Goal: Transaction & Acquisition: Purchase product/service

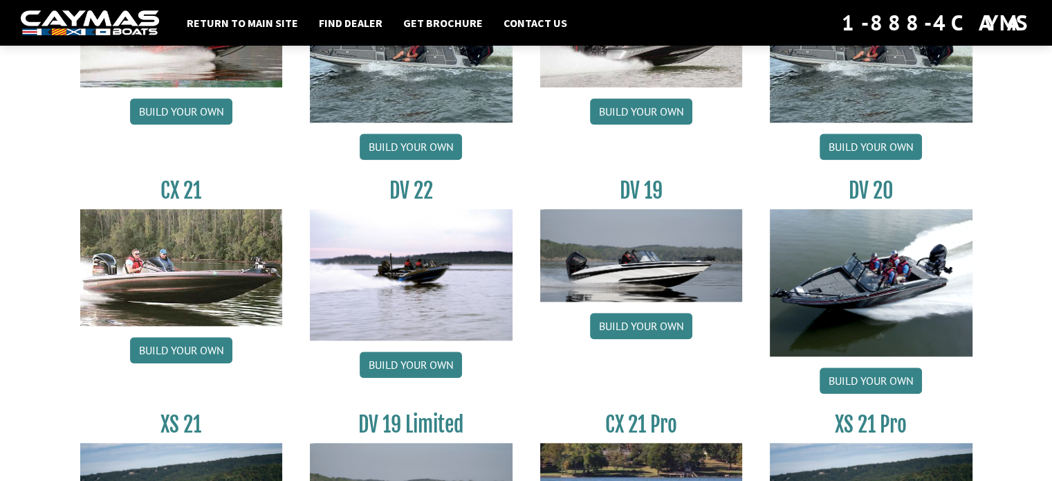
scroll to position [1591, 0]
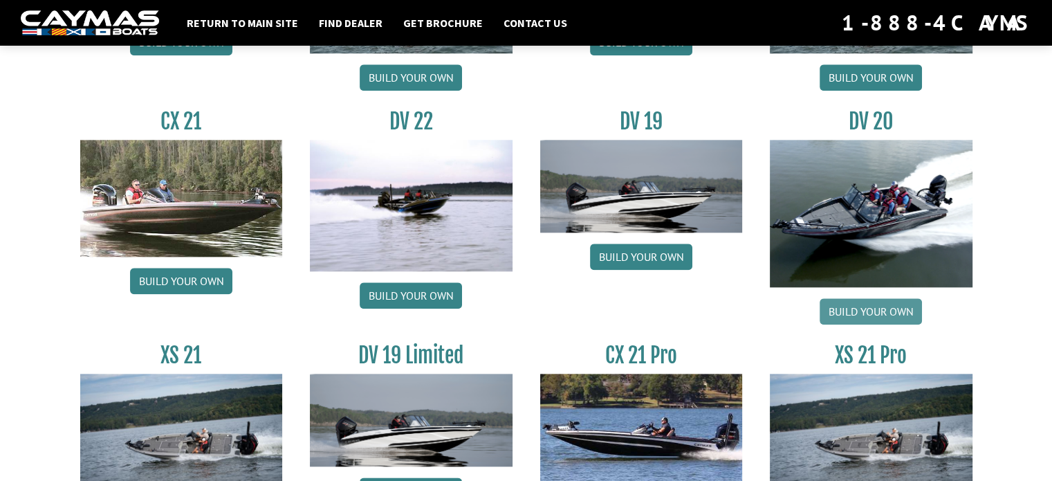
click at [883, 315] on link "Build your own" at bounding box center [871, 311] width 102 height 26
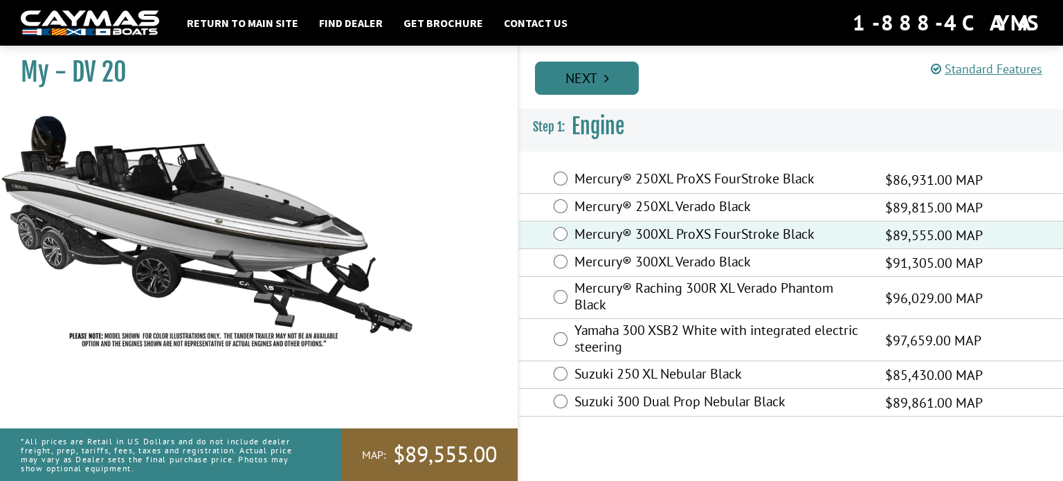
click at [601, 93] on link "Next" at bounding box center [587, 78] width 104 height 33
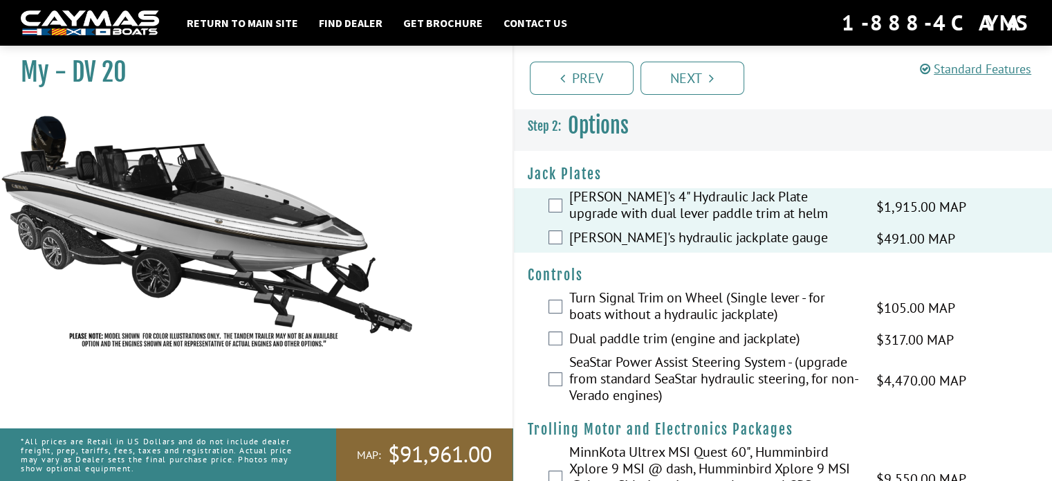
scroll to position [69, 0]
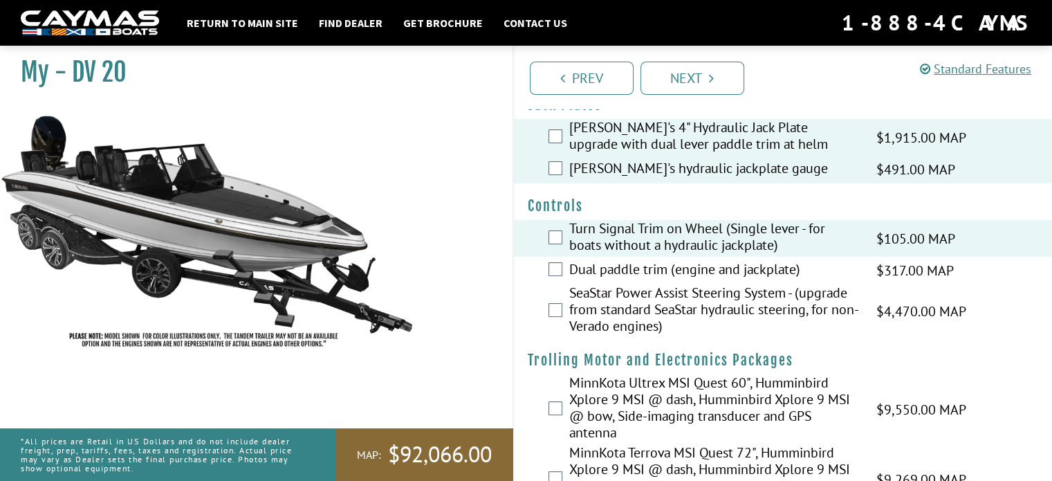
click at [567, 277] on div "Dual paddle trim (engine and jackplate) $317.00 MAP $375.00 MSRP" at bounding box center [783, 271] width 539 height 28
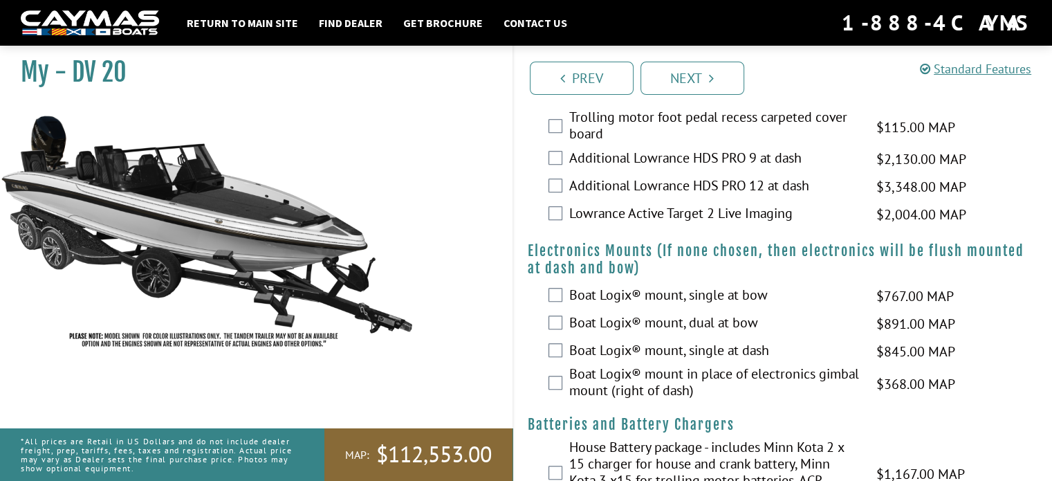
scroll to position [1038, 0]
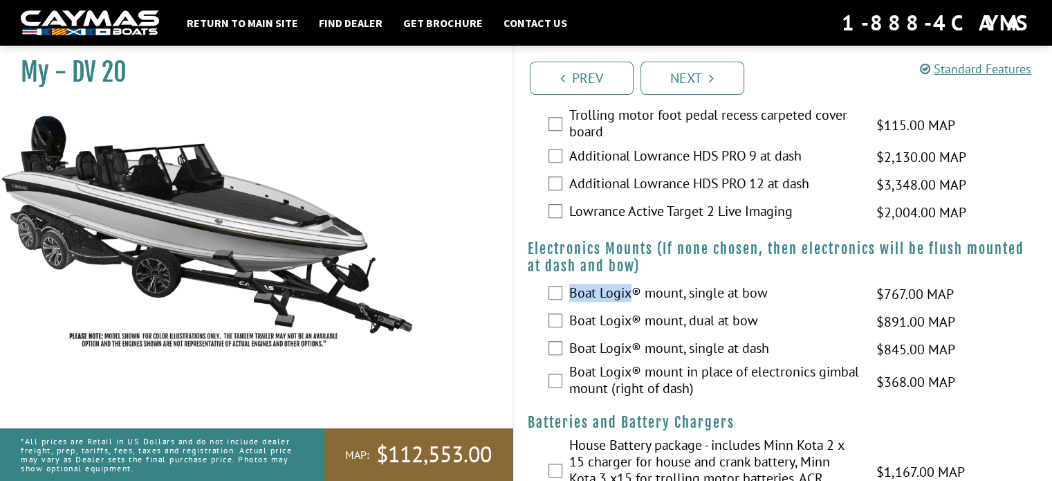
drag, startPoint x: 634, startPoint y: 310, endPoint x: 573, endPoint y: 313, distance: 61.0
click at [573, 304] on label "Boat Logix® mount, single at bow" at bounding box center [714, 294] width 290 height 20
copy label "Boat Logix"
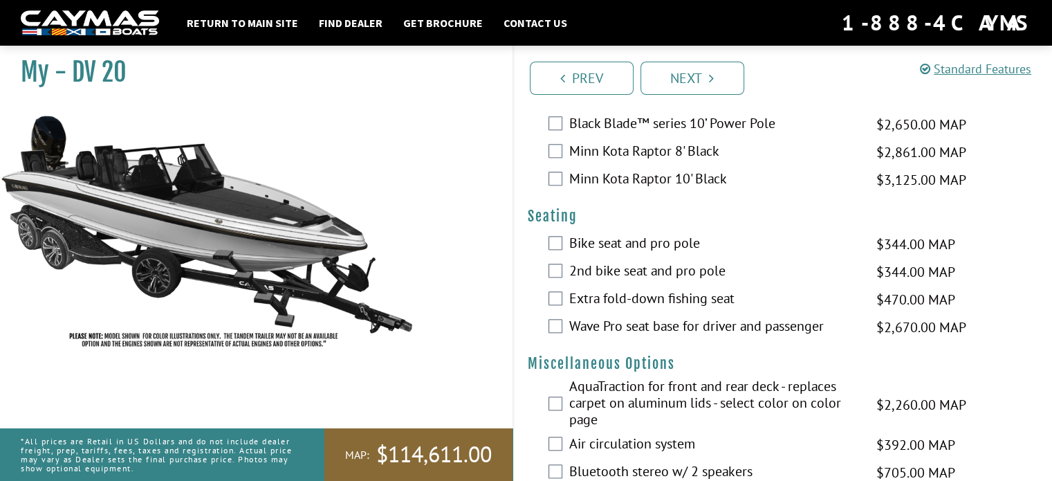
scroll to position [1522, 0]
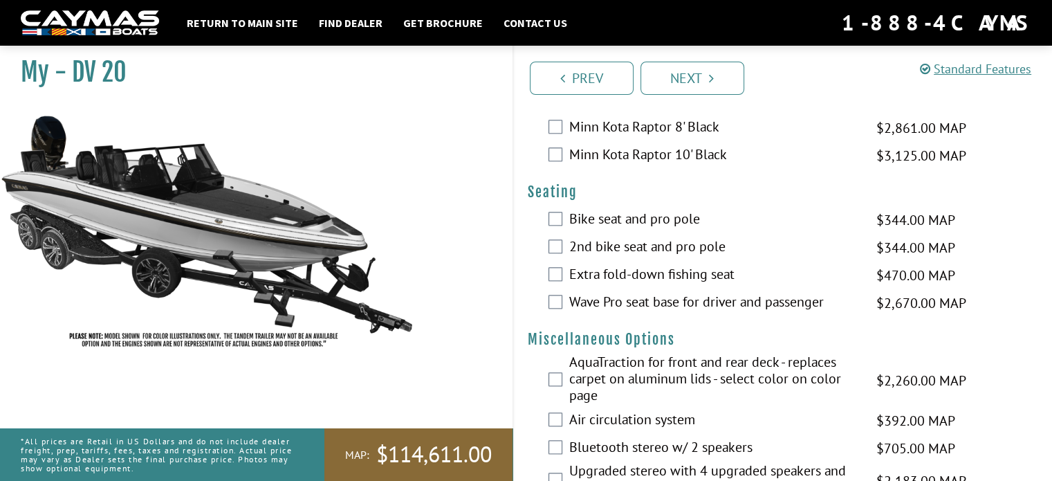
click at [533, 317] on div "Wave Pro seat base for driver and passenger $2,670.00 MAP $3,152.00 MSRP" at bounding box center [783, 303] width 539 height 28
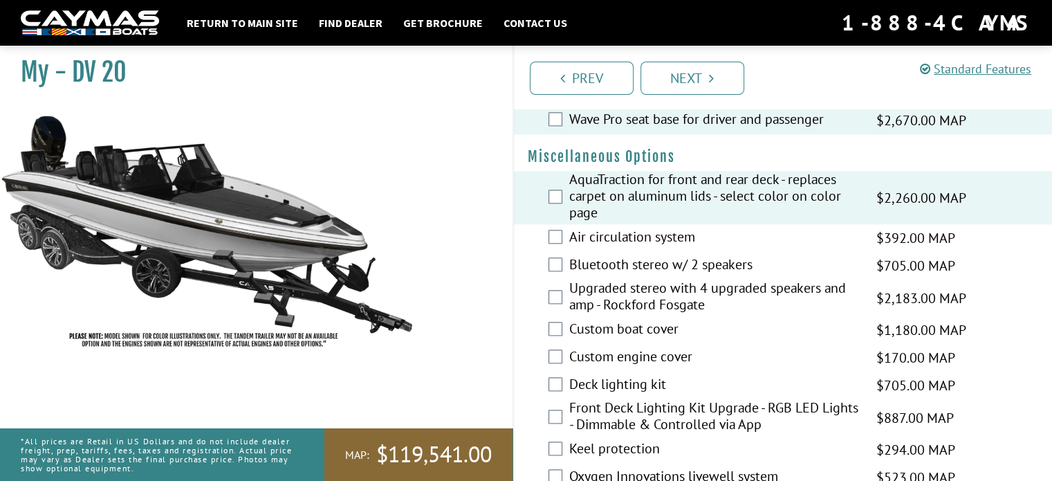
scroll to position [1730, 0]
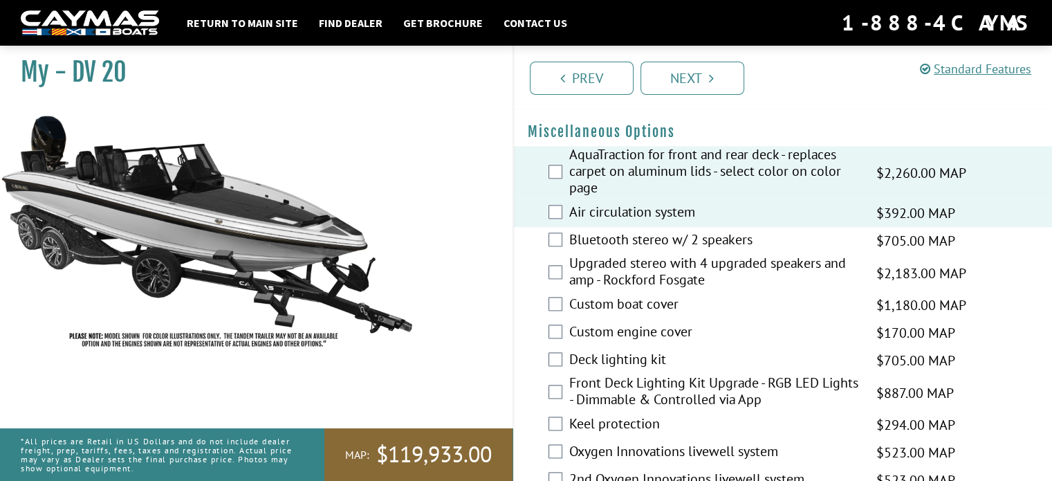
click at [558, 279] on div "Upgraded stereo with 4 upgraded speakers and amp - Rockford Fosgate $2,183.00 M…" at bounding box center [783, 273] width 539 height 37
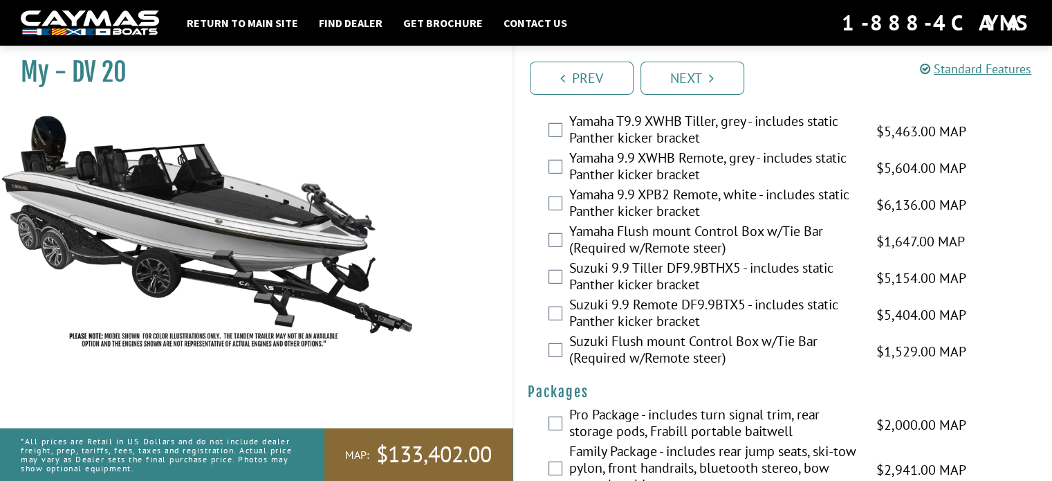
scroll to position [3919, 0]
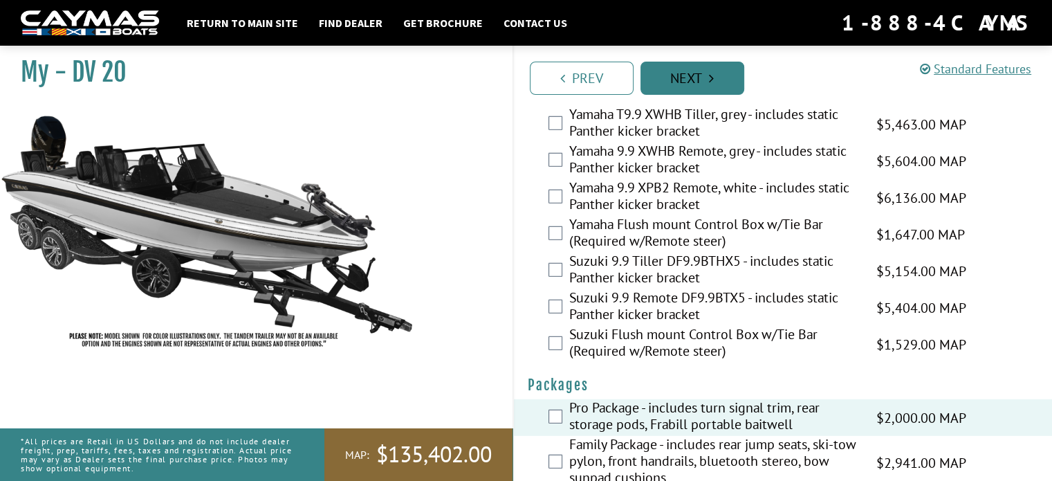
click at [705, 80] on link "Next" at bounding box center [693, 78] width 104 height 33
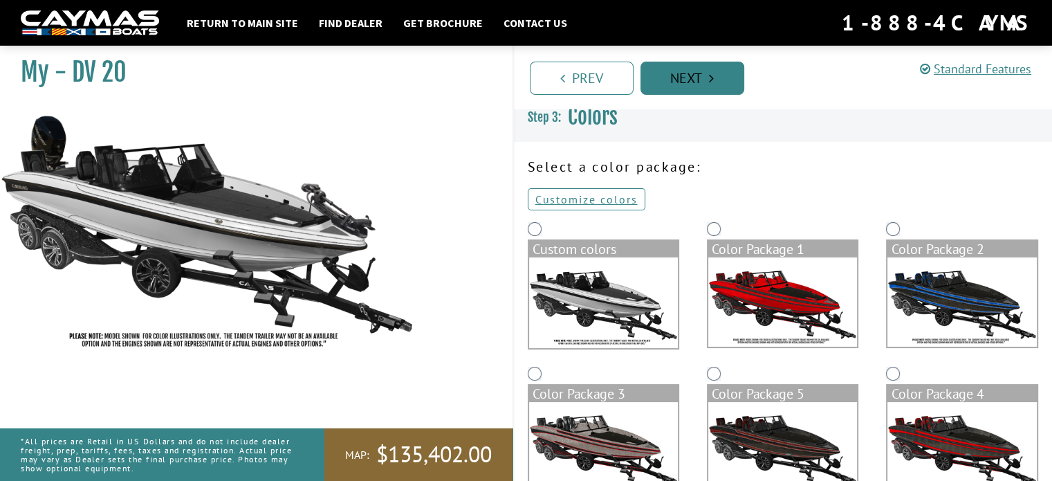
scroll to position [0, 0]
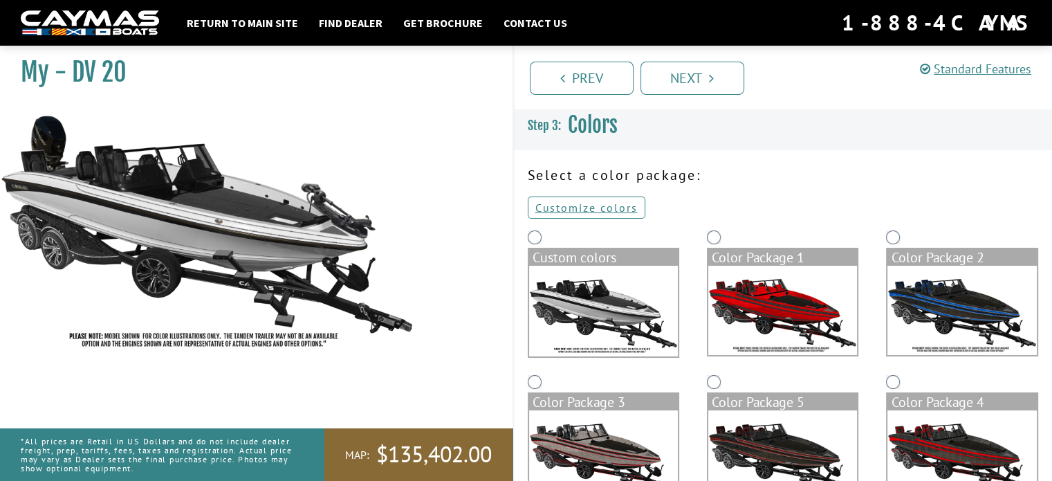
click at [984, 318] on img at bounding box center [962, 310] width 149 height 89
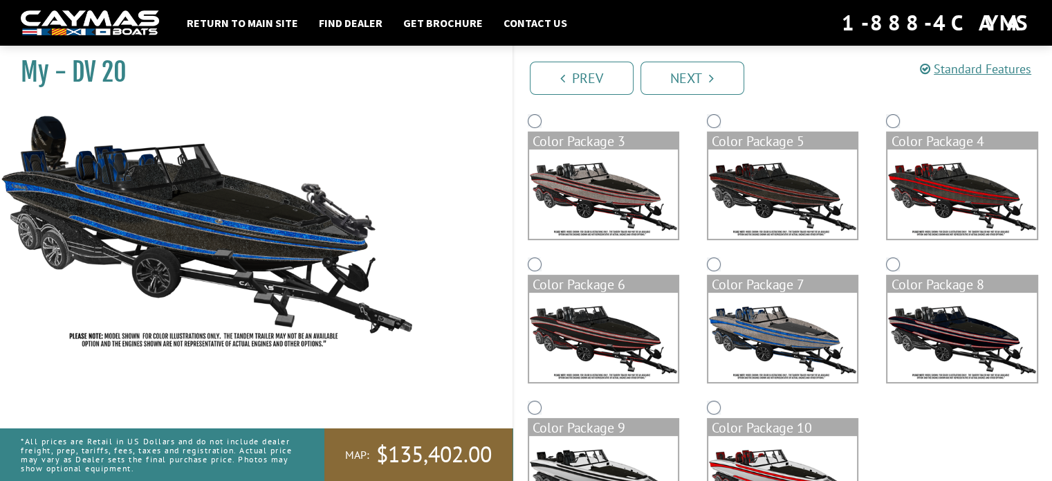
scroll to position [277, 0]
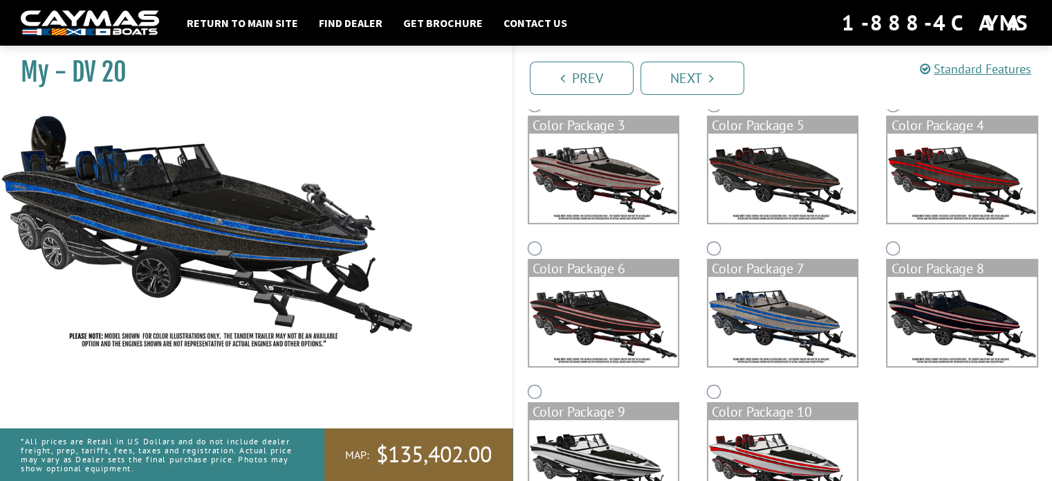
click at [796, 313] on img at bounding box center [782, 321] width 149 height 89
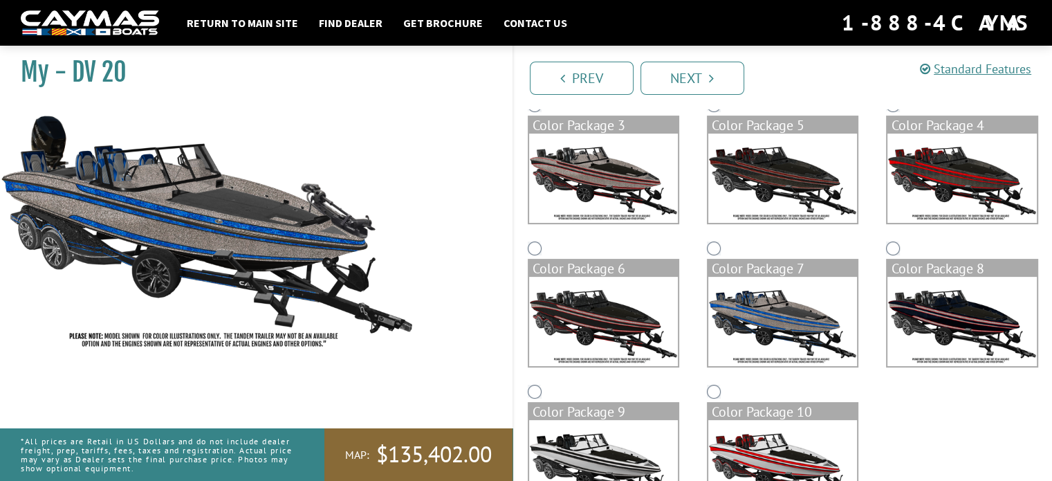
click at [962, 183] on img at bounding box center [962, 178] width 149 height 89
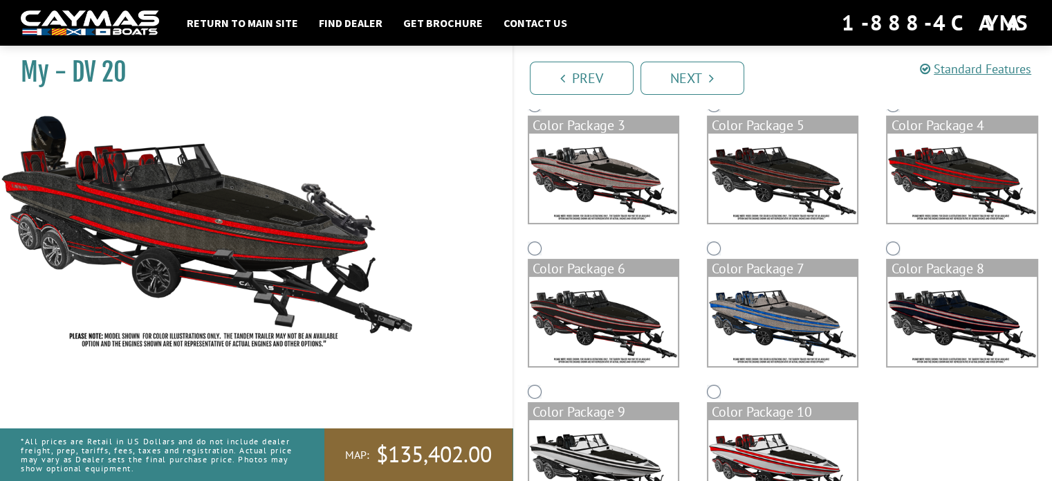
click at [935, 187] on img at bounding box center [962, 178] width 149 height 89
click at [653, 204] on img at bounding box center [603, 178] width 149 height 89
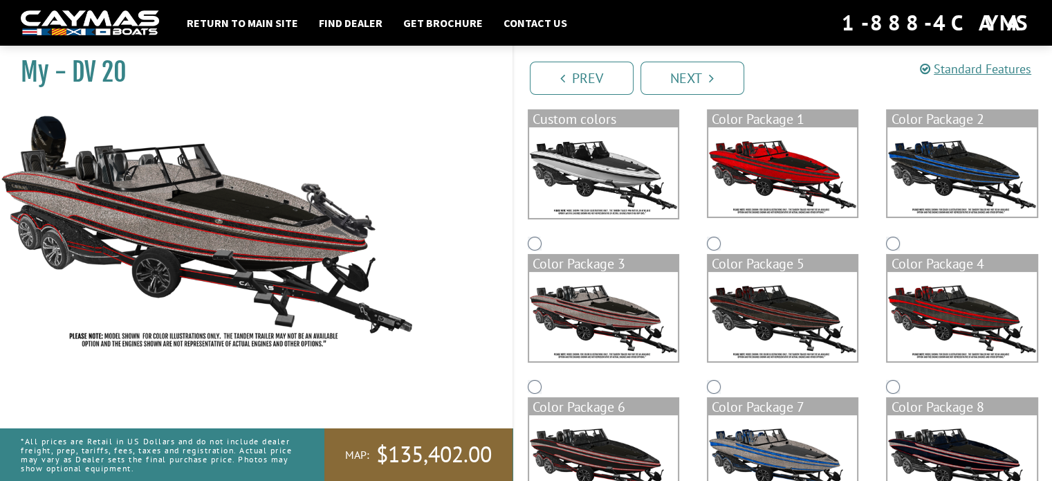
scroll to position [69, 0]
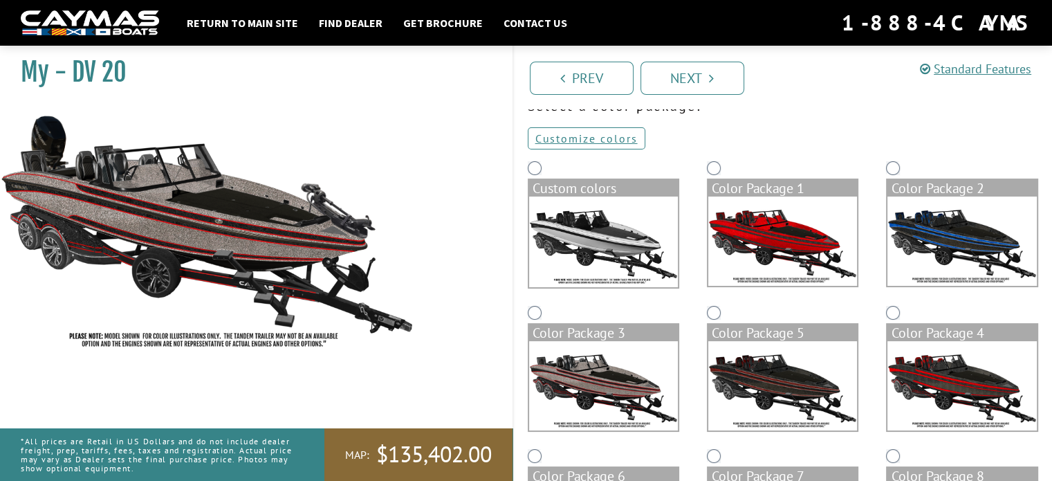
click at [944, 229] on img at bounding box center [962, 240] width 149 height 89
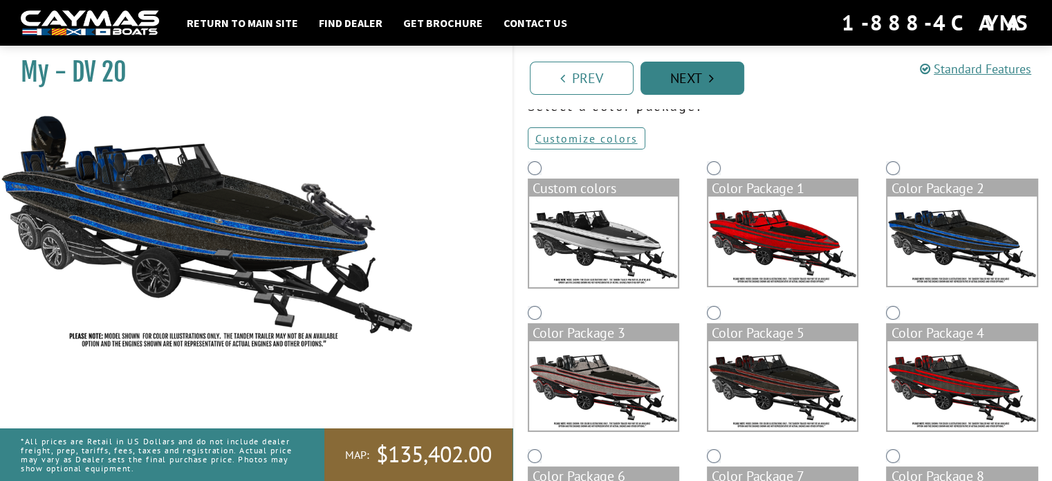
click at [695, 76] on link "Next" at bounding box center [693, 78] width 104 height 33
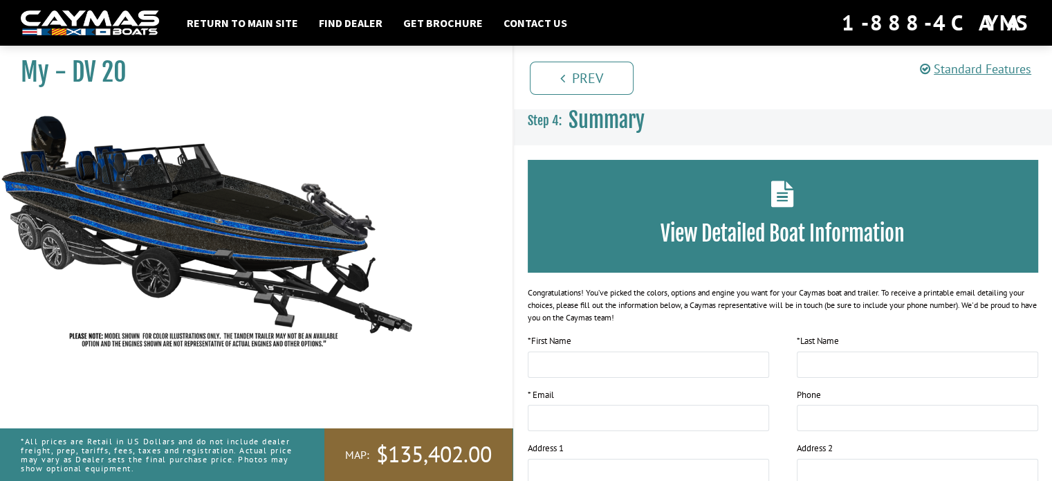
scroll to position [0, 0]
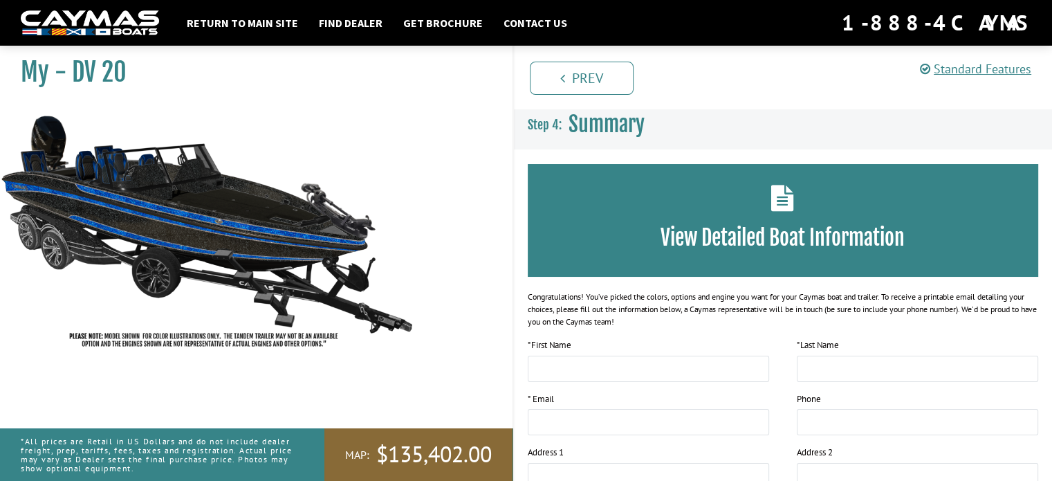
click at [282, 230] on img at bounding box center [207, 231] width 415 height 252
click at [259, 28] on link "Return to main site" at bounding box center [242, 23] width 125 height 18
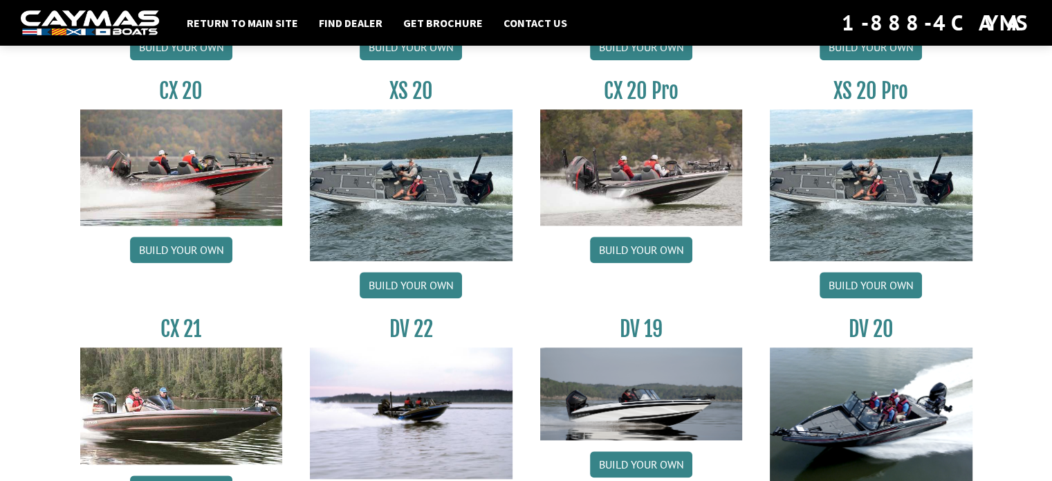
scroll to position [1591, 0]
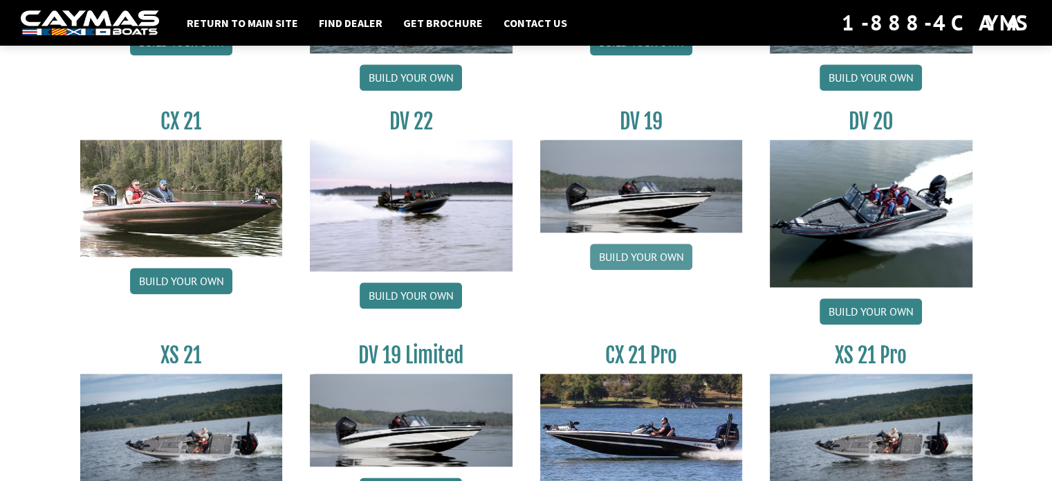
click at [637, 252] on link "Build your own" at bounding box center [641, 257] width 102 height 26
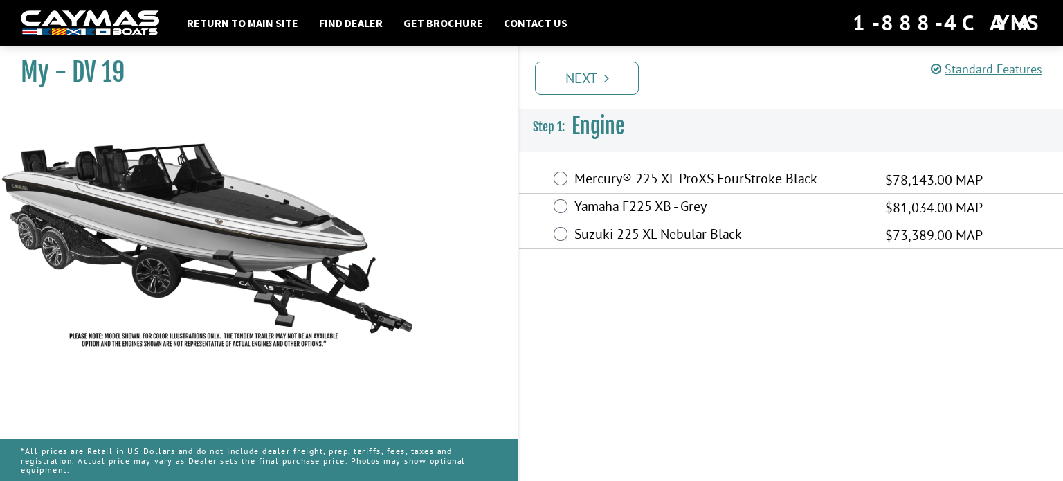
click at [570, 182] on div "Mercury® 225 XL ProXS FourStroke Black $78,143.00 MAP" at bounding box center [791, 180] width 544 height 28
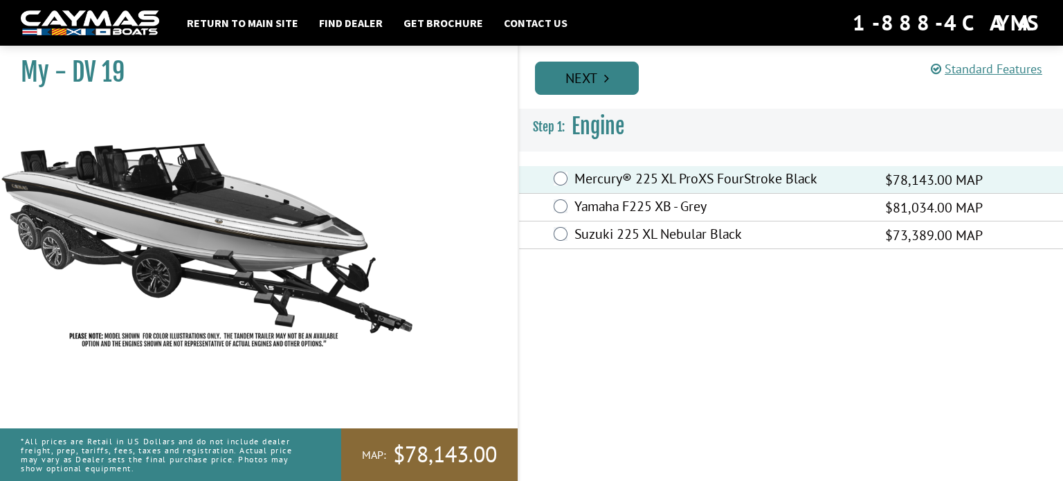
click at [608, 82] on icon "Pagination" at bounding box center [606, 78] width 5 height 14
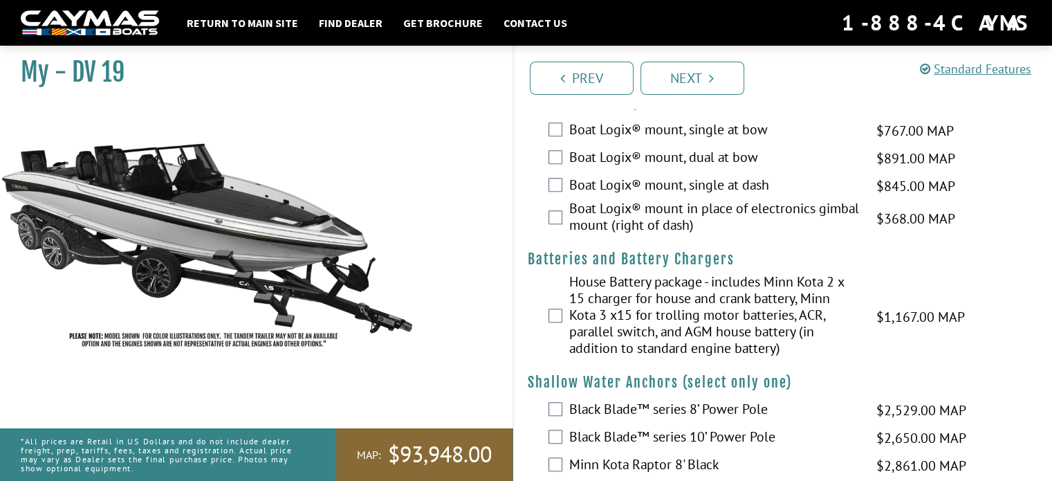
scroll to position [1176, 0]
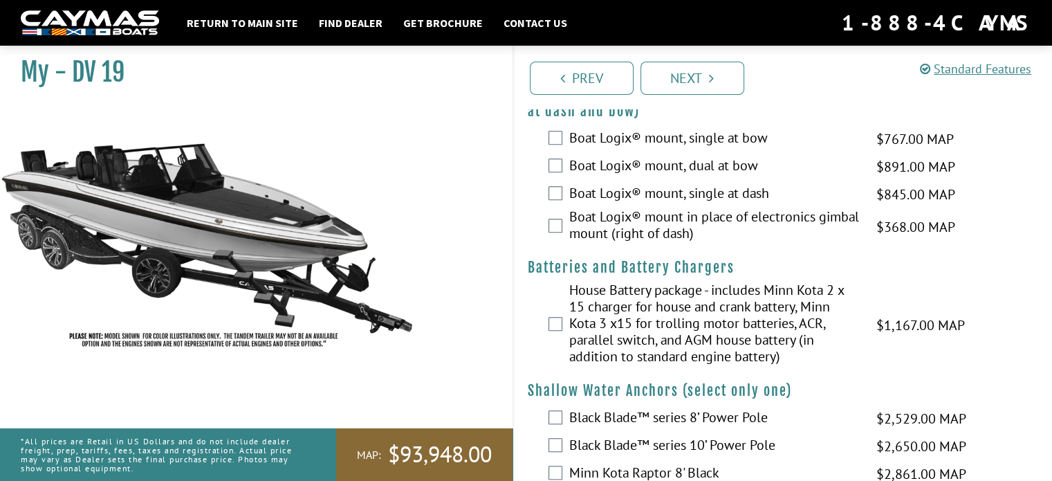
click at [559, 331] on div "House Battery package - includes Minn Kota 2 x 15 charger for house and crank b…" at bounding box center [783, 325] width 539 height 86
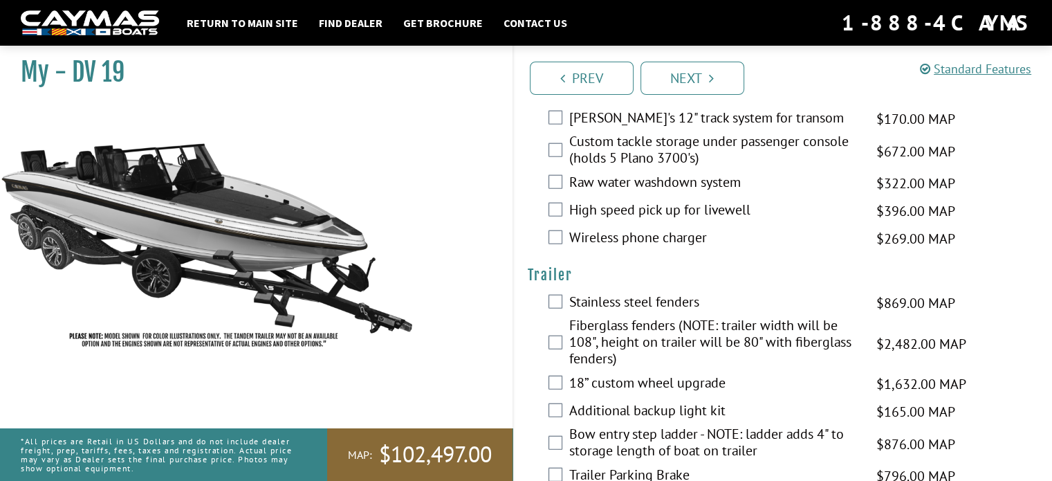
scroll to position [3252, 0]
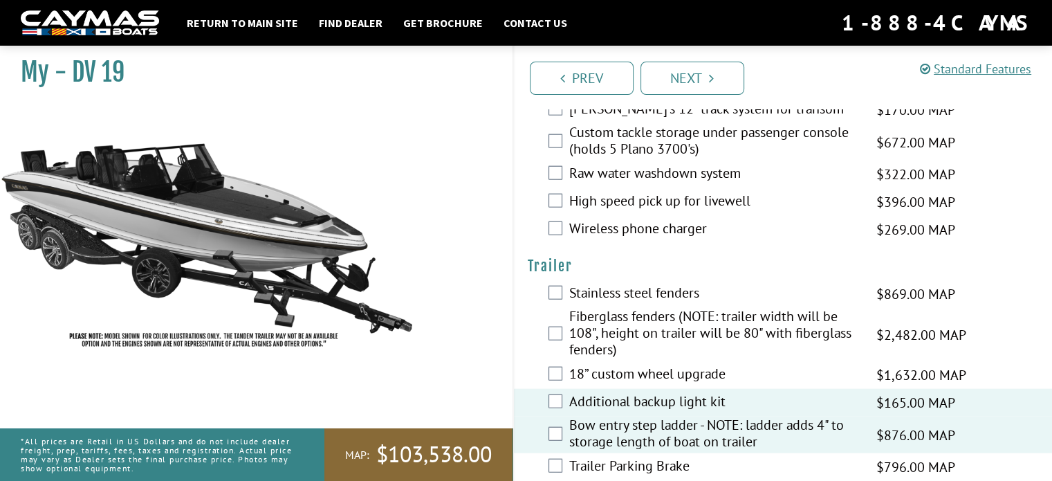
click at [558, 453] on div "Trailer Parking Brake $796.00 MAP $940.00 MSRP" at bounding box center [783, 467] width 539 height 28
click at [546, 453] on div "Trailer Parking Brake $796.00 MAP $940.00 MSRP" at bounding box center [783, 467] width 539 height 28
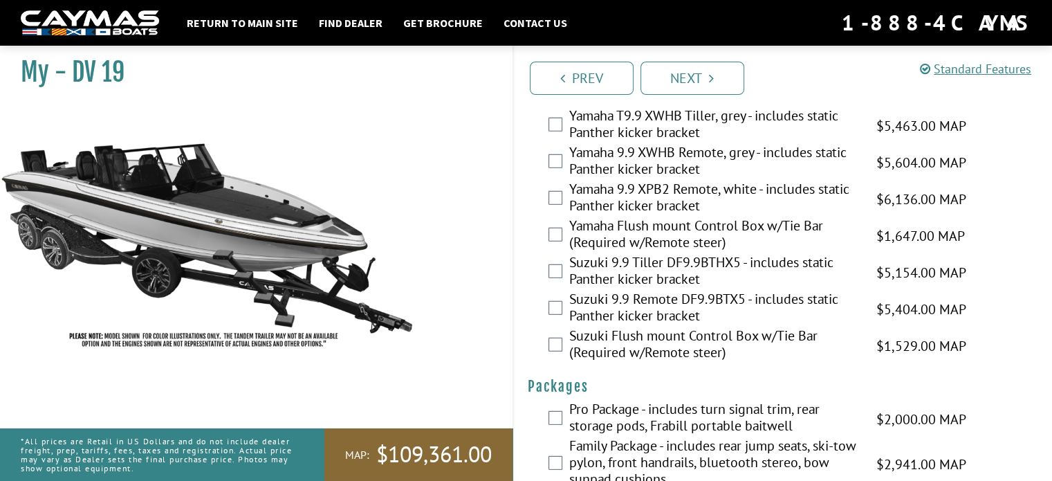
scroll to position [3898, 0]
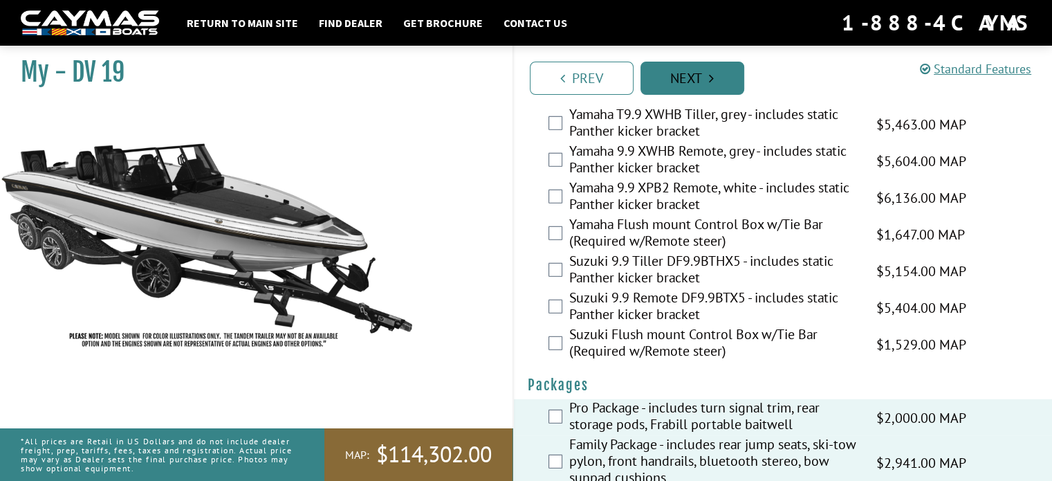
click at [704, 90] on link "Next" at bounding box center [693, 78] width 104 height 33
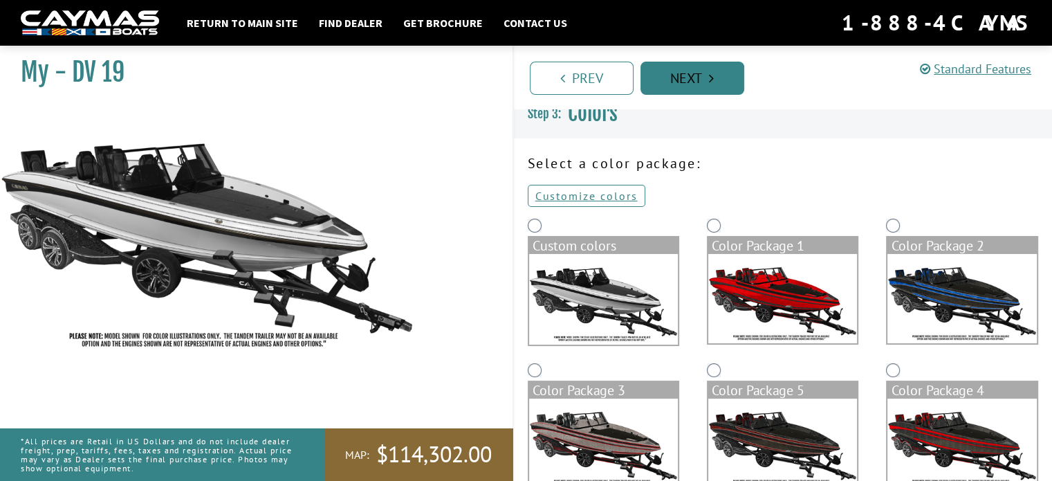
scroll to position [0, 0]
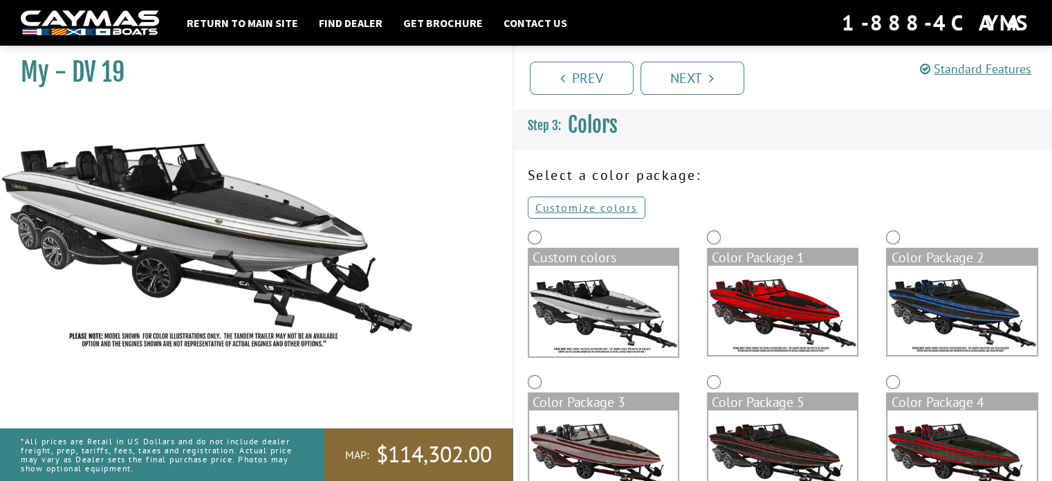
click at [930, 308] on img at bounding box center [962, 310] width 149 height 89
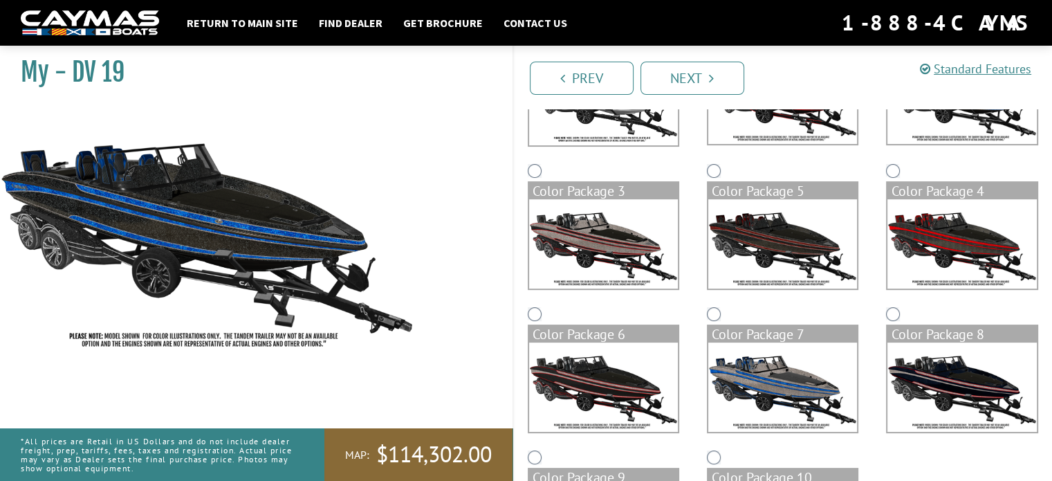
scroll to position [333, 0]
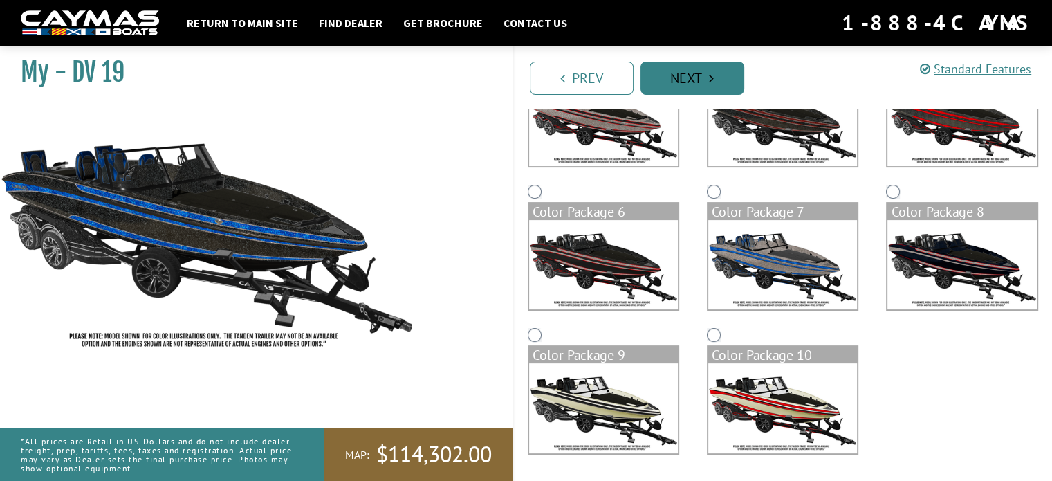
click at [721, 68] on link "Next" at bounding box center [693, 78] width 104 height 33
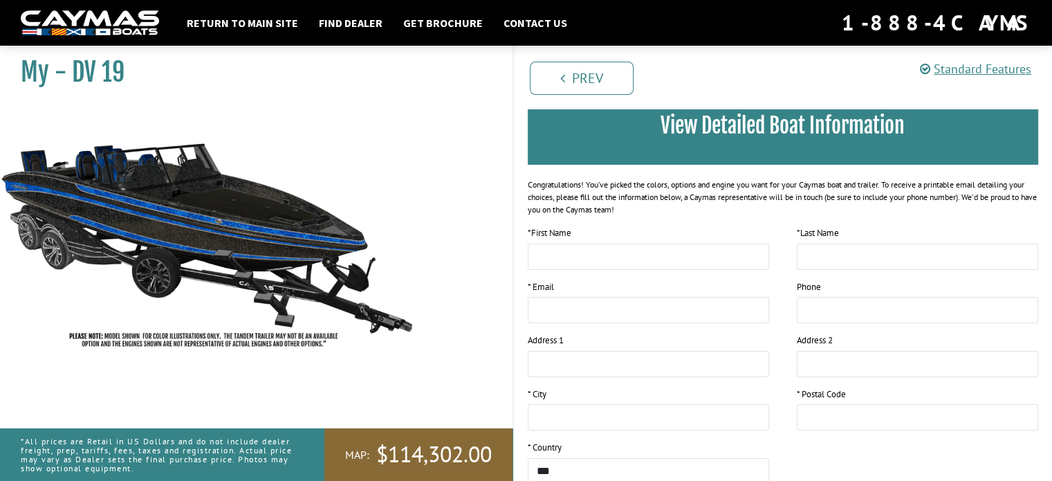
scroll to position [288, 0]
